Goal: Book appointment/travel/reservation

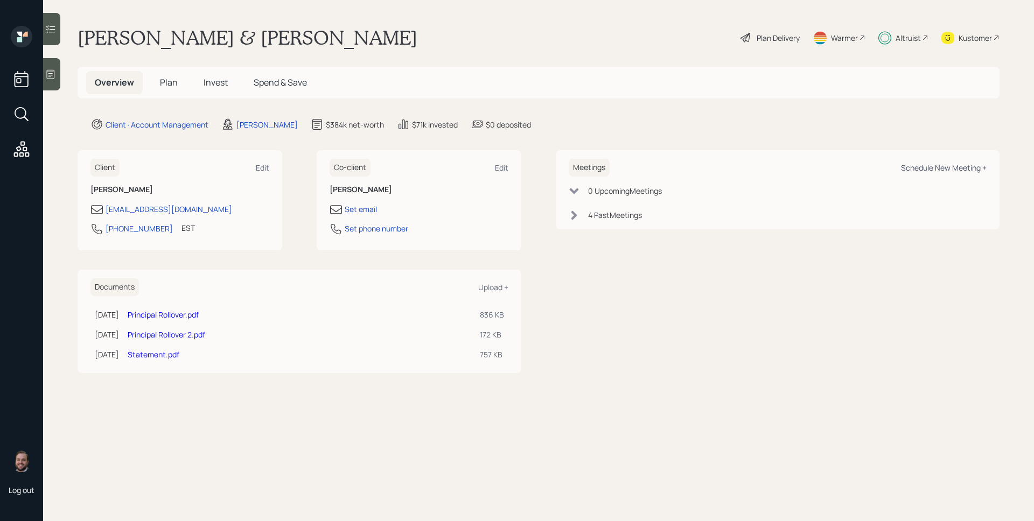
click at [972, 164] on div "Schedule New Meeting +" at bounding box center [944, 168] width 86 height 10
select select "d946c976-65aa-4529-ac9d-02c4f1114fc0"
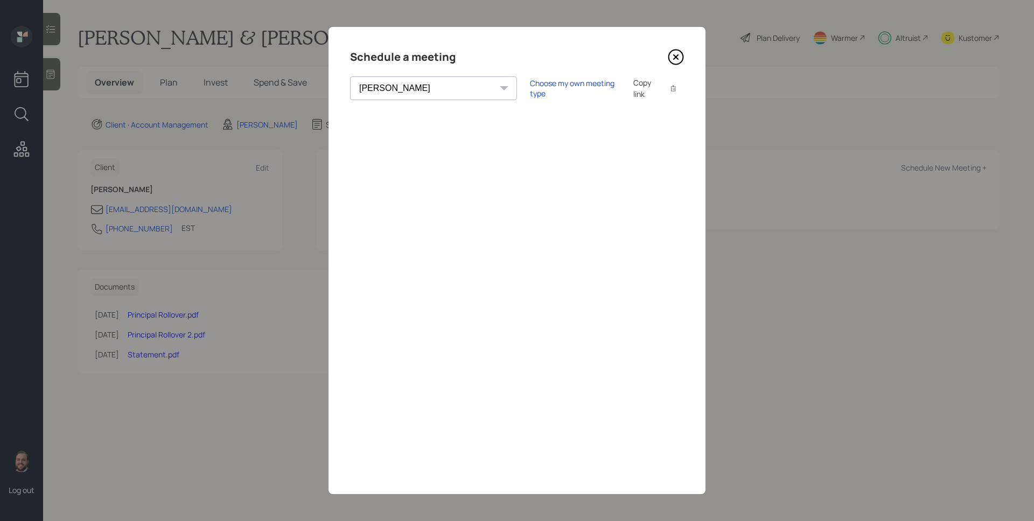
click at [677, 59] on icon at bounding box center [676, 57] width 16 height 16
